Goal: Navigation & Orientation: Find specific page/section

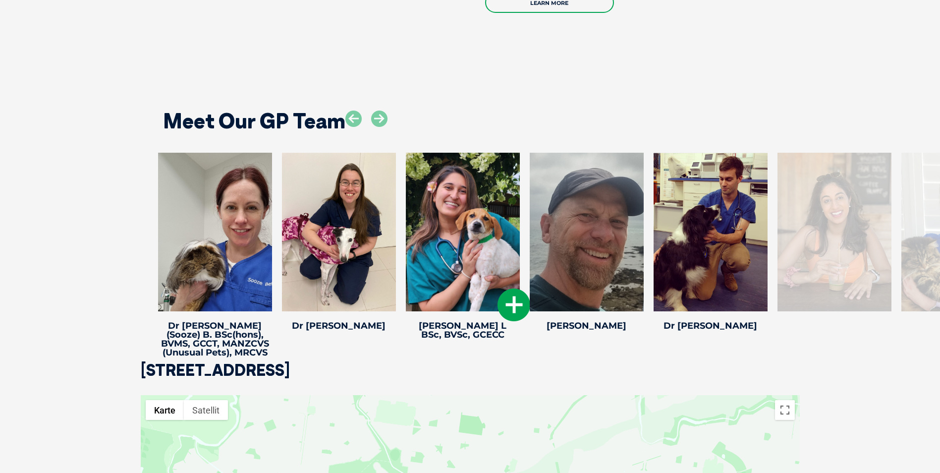
scroll to position [1933, 0]
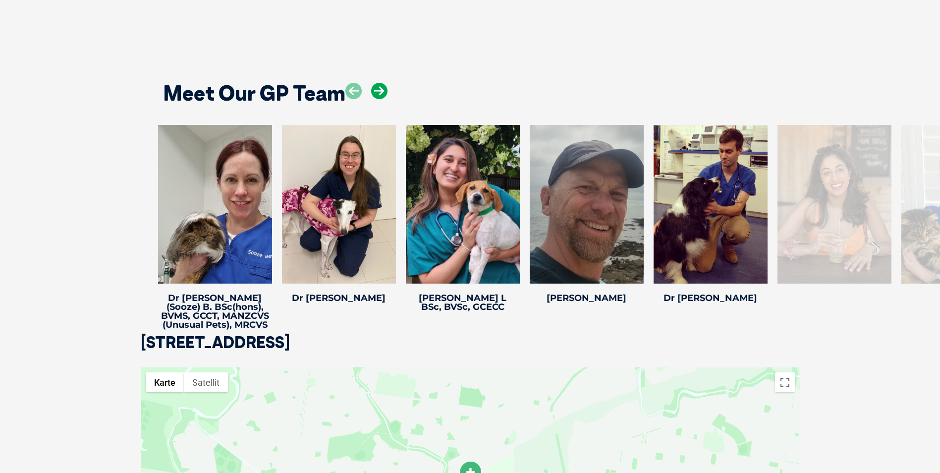
click at [377, 83] on icon at bounding box center [379, 91] width 16 height 16
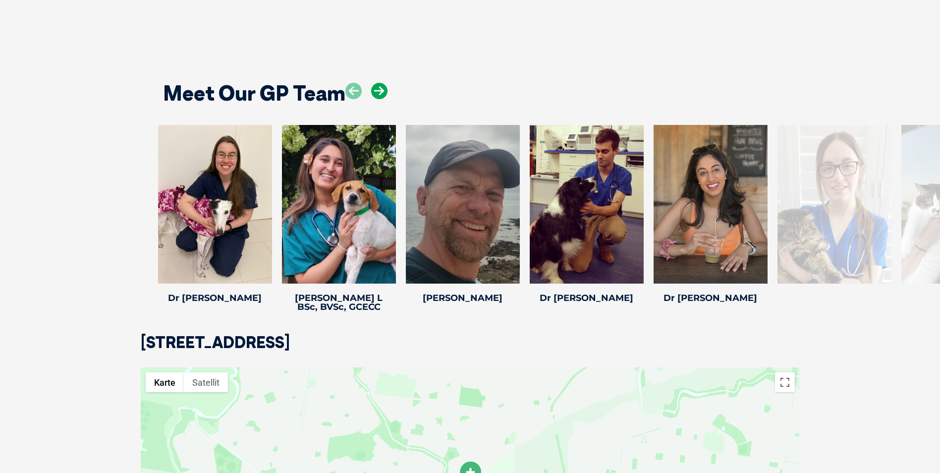
click at [378, 83] on icon at bounding box center [379, 91] width 16 height 16
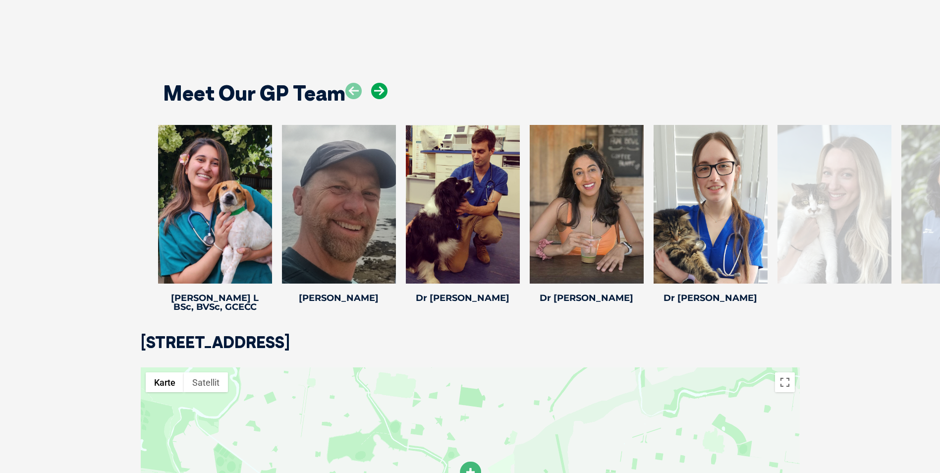
click at [378, 83] on icon at bounding box center [379, 91] width 16 height 16
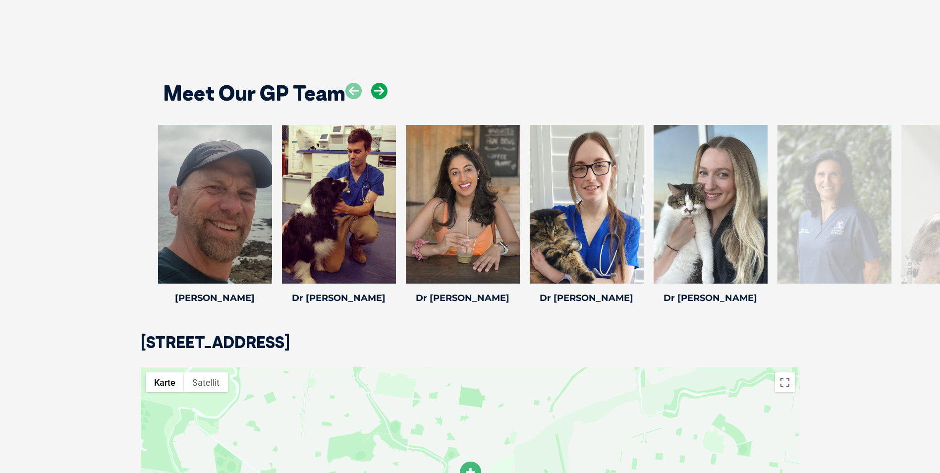
click at [378, 83] on icon at bounding box center [379, 91] width 16 height 16
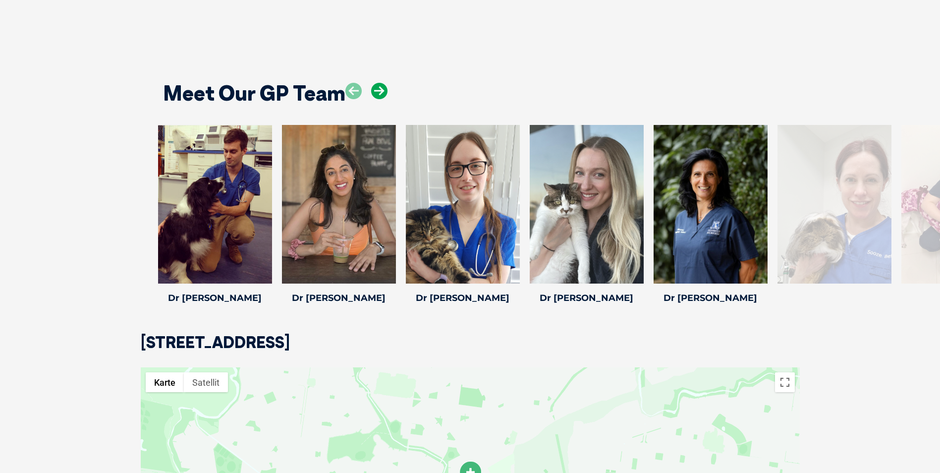
click at [378, 83] on icon at bounding box center [379, 91] width 16 height 16
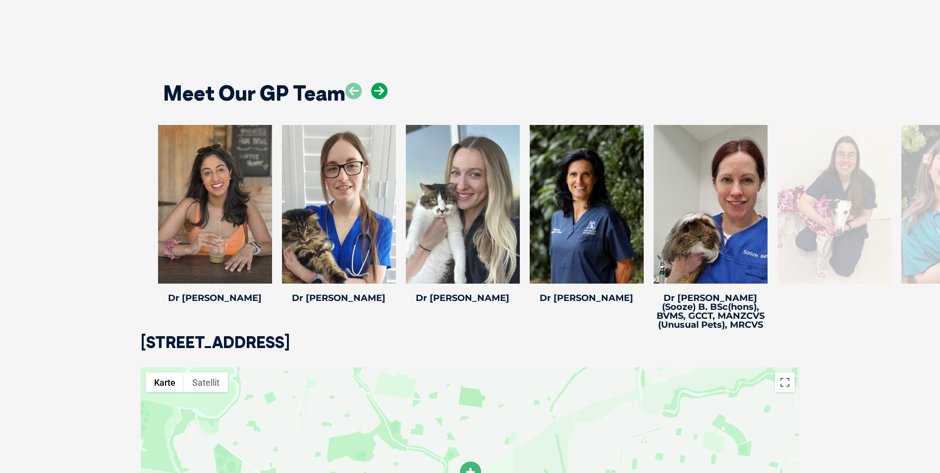
click at [378, 83] on icon at bounding box center [379, 91] width 16 height 16
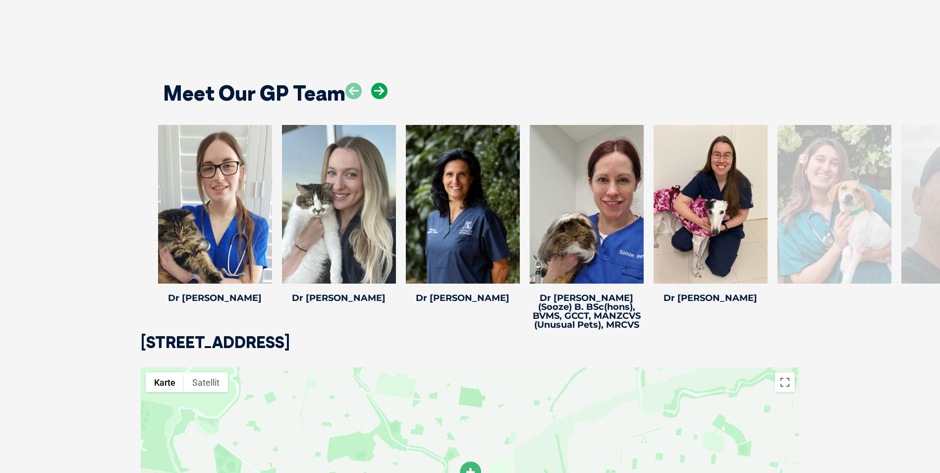
click at [378, 83] on icon at bounding box center [379, 91] width 16 height 16
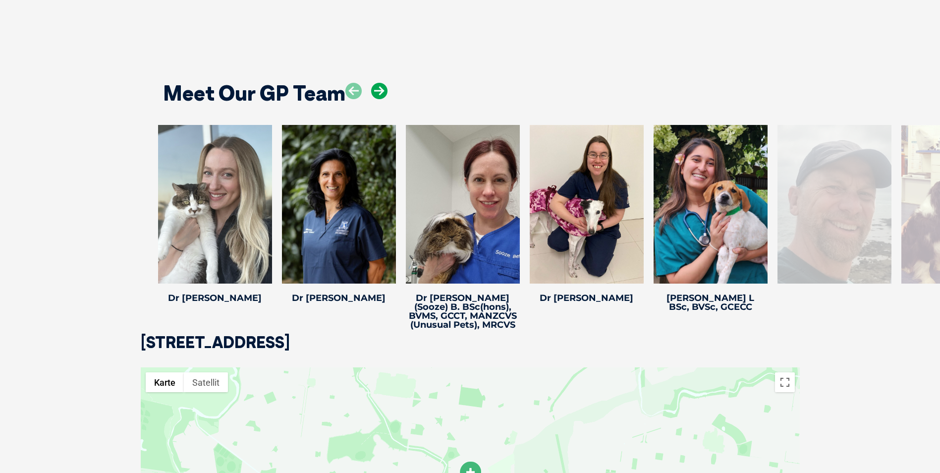
click at [378, 83] on icon at bounding box center [379, 91] width 16 height 16
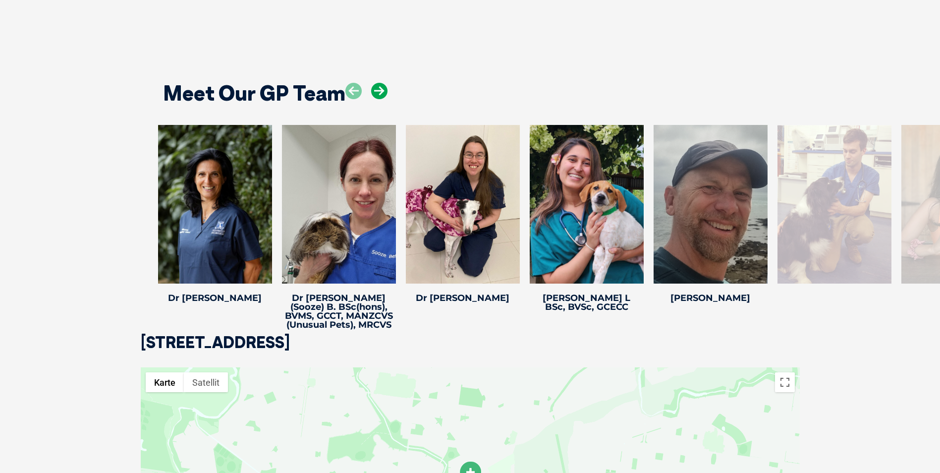
click at [378, 83] on icon at bounding box center [379, 91] width 16 height 16
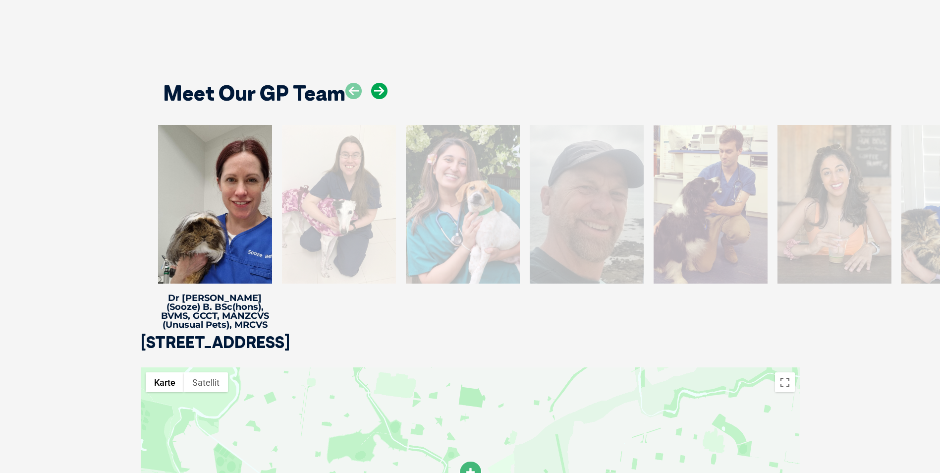
click at [378, 83] on icon at bounding box center [379, 91] width 16 height 16
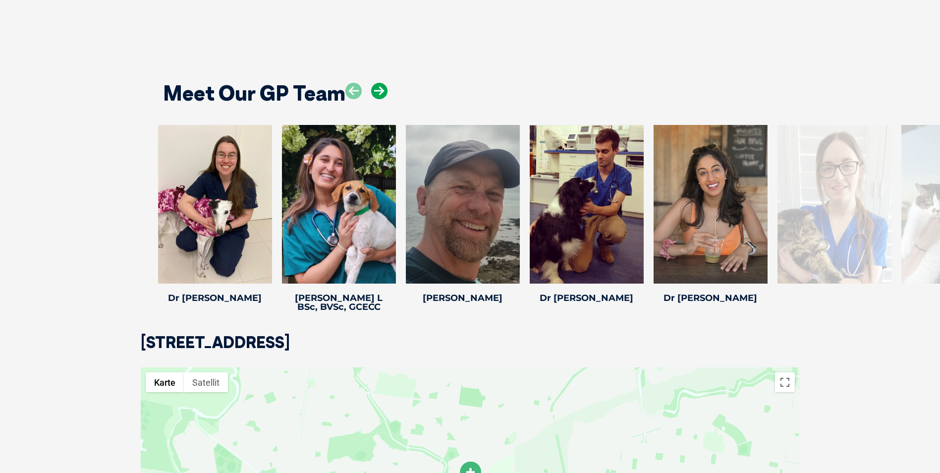
click at [378, 83] on icon at bounding box center [379, 91] width 16 height 16
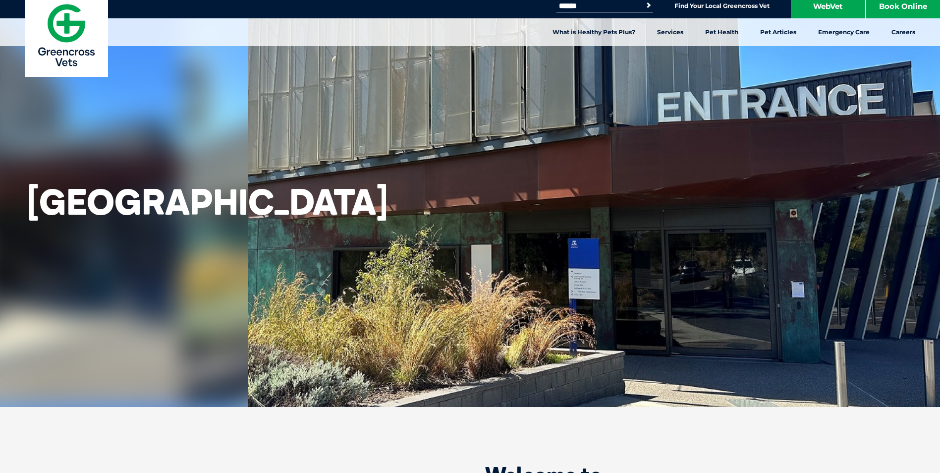
scroll to position [0, 0]
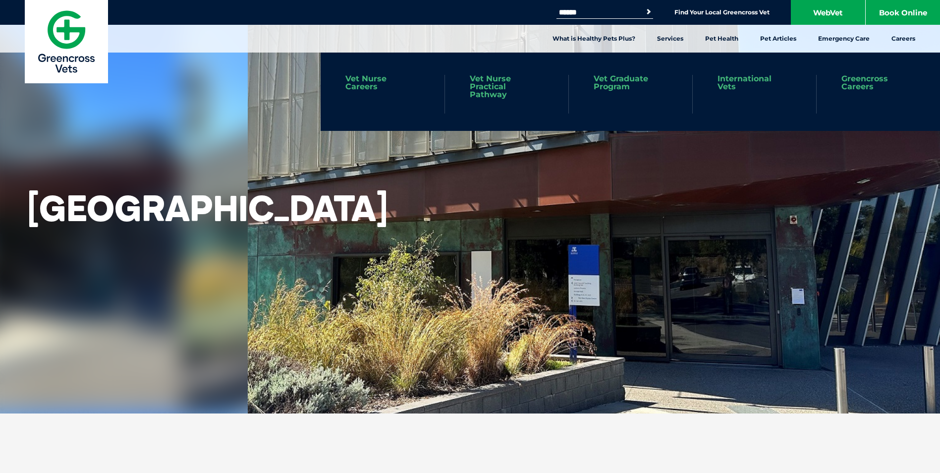
click at [865, 78] on link "Greencross Careers" at bounding box center [879, 83] width 74 height 16
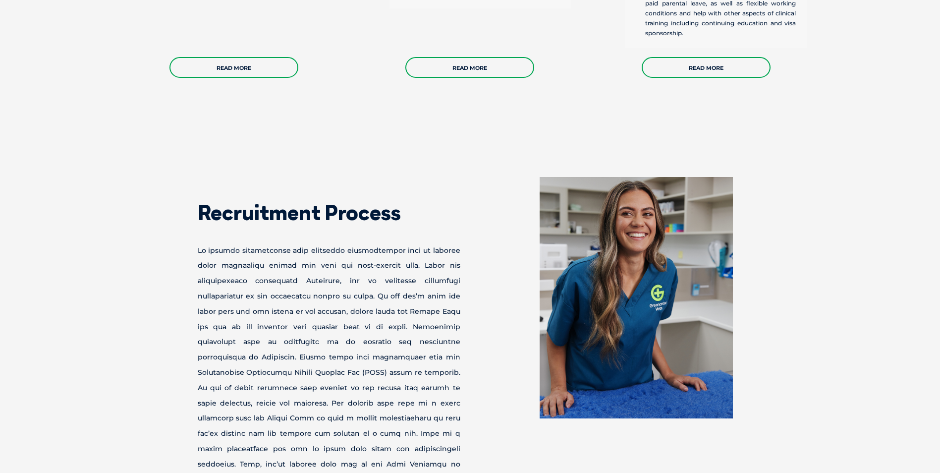
scroll to position [773, 0]
